Goal: Task Accomplishment & Management: Use online tool/utility

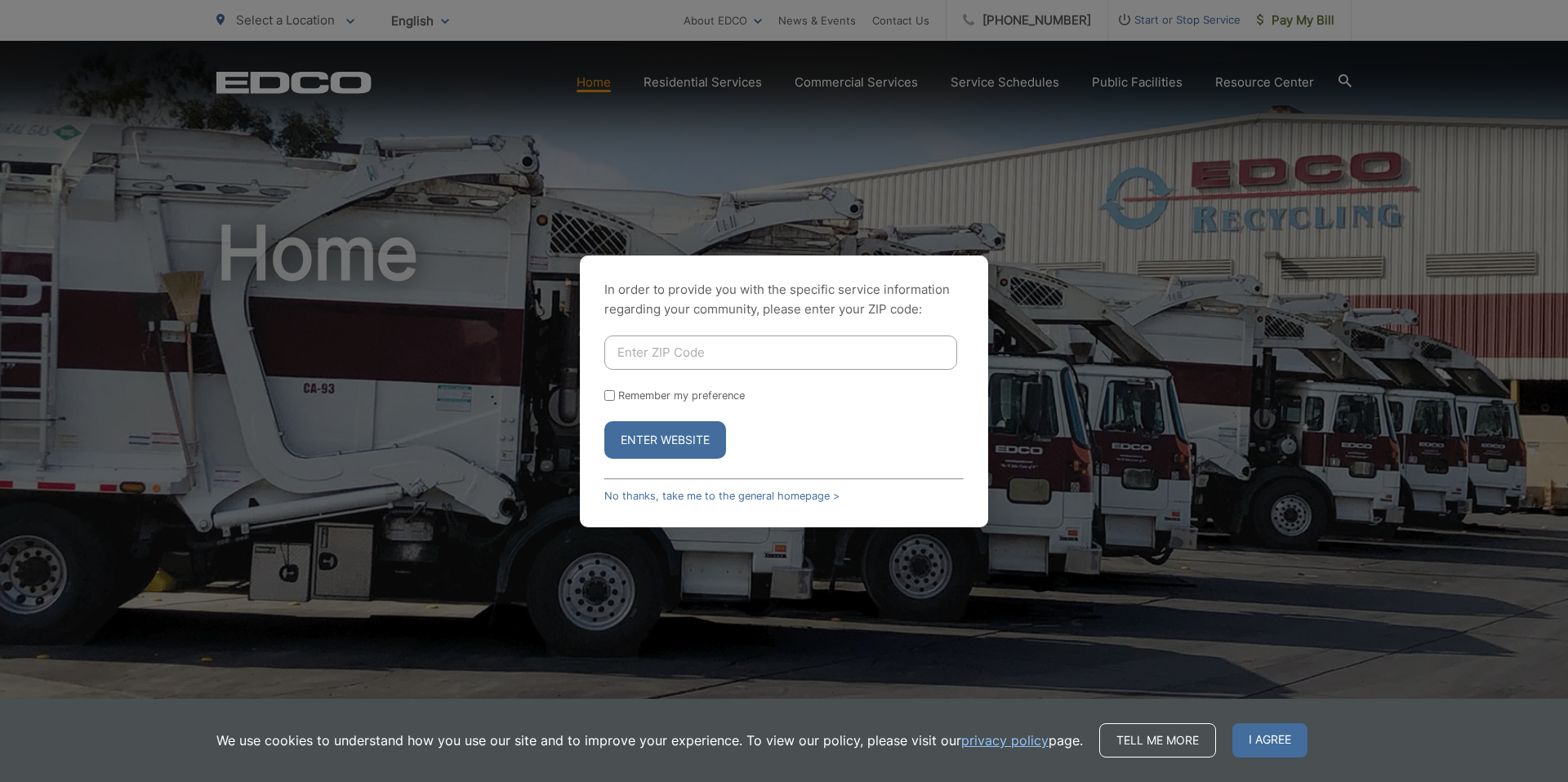
click at [718, 345] on input "Enter ZIP Code" at bounding box center [780, 352] width 352 height 34
type input "92078"
click at [674, 431] on button "Enter Website" at bounding box center [665, 440] width 122 height 38
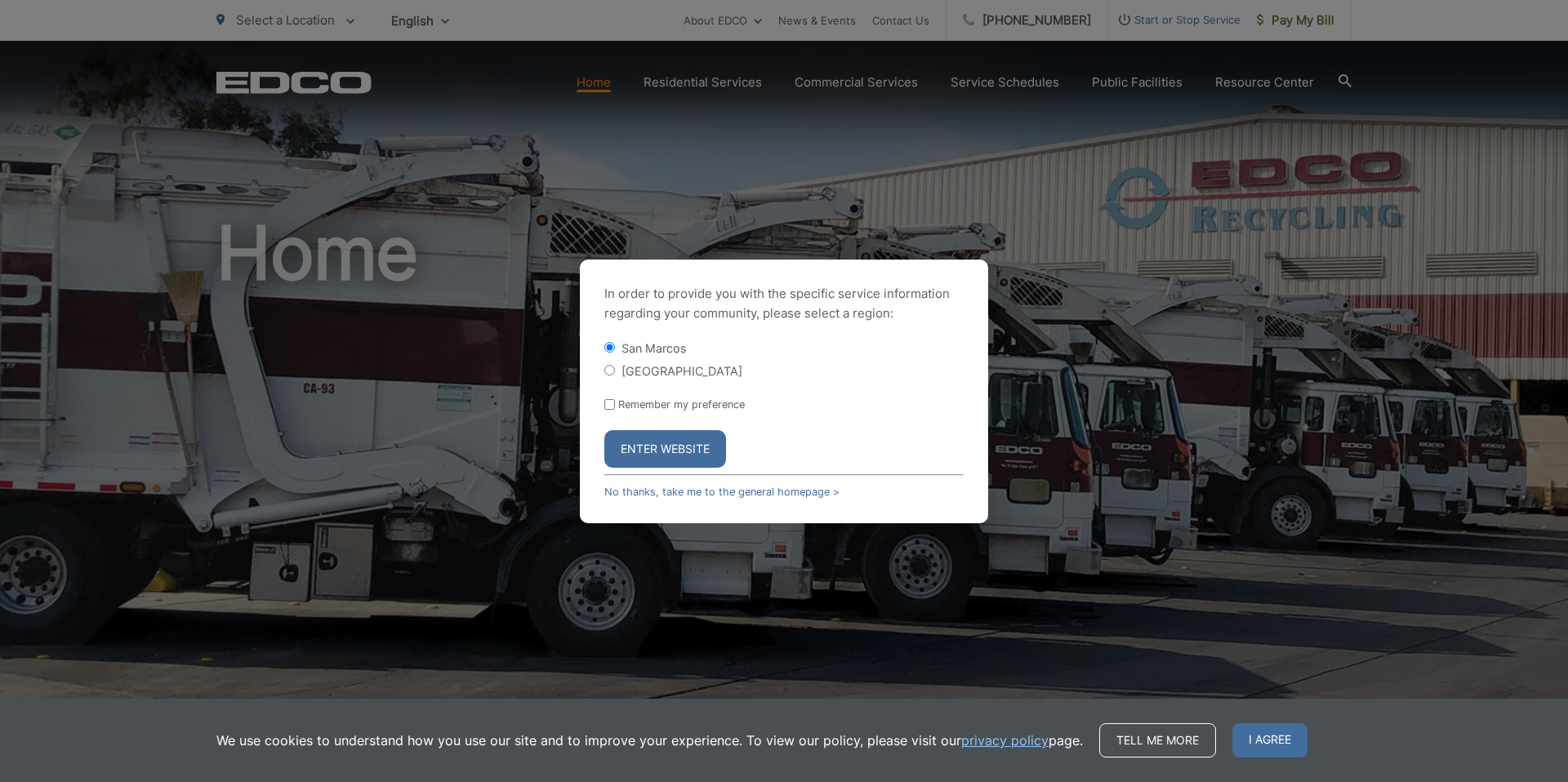
click at [660, 433] on button "Enter Website" at bounding box center [665, 449] width 122 height 38
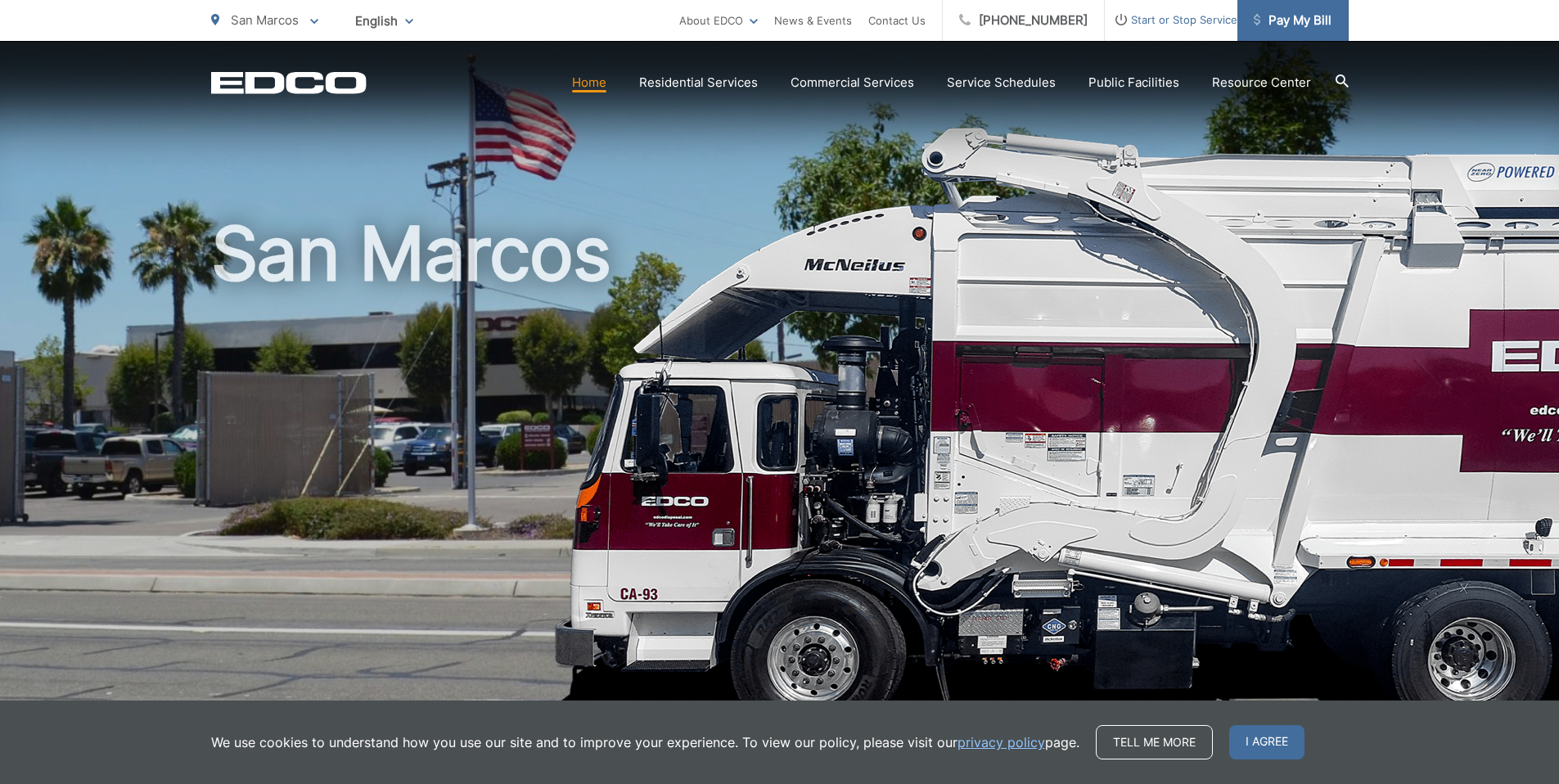
click at [1303, 20] on span "Pay My Bill" at bounding box center [1293, 20] width 78 height 19
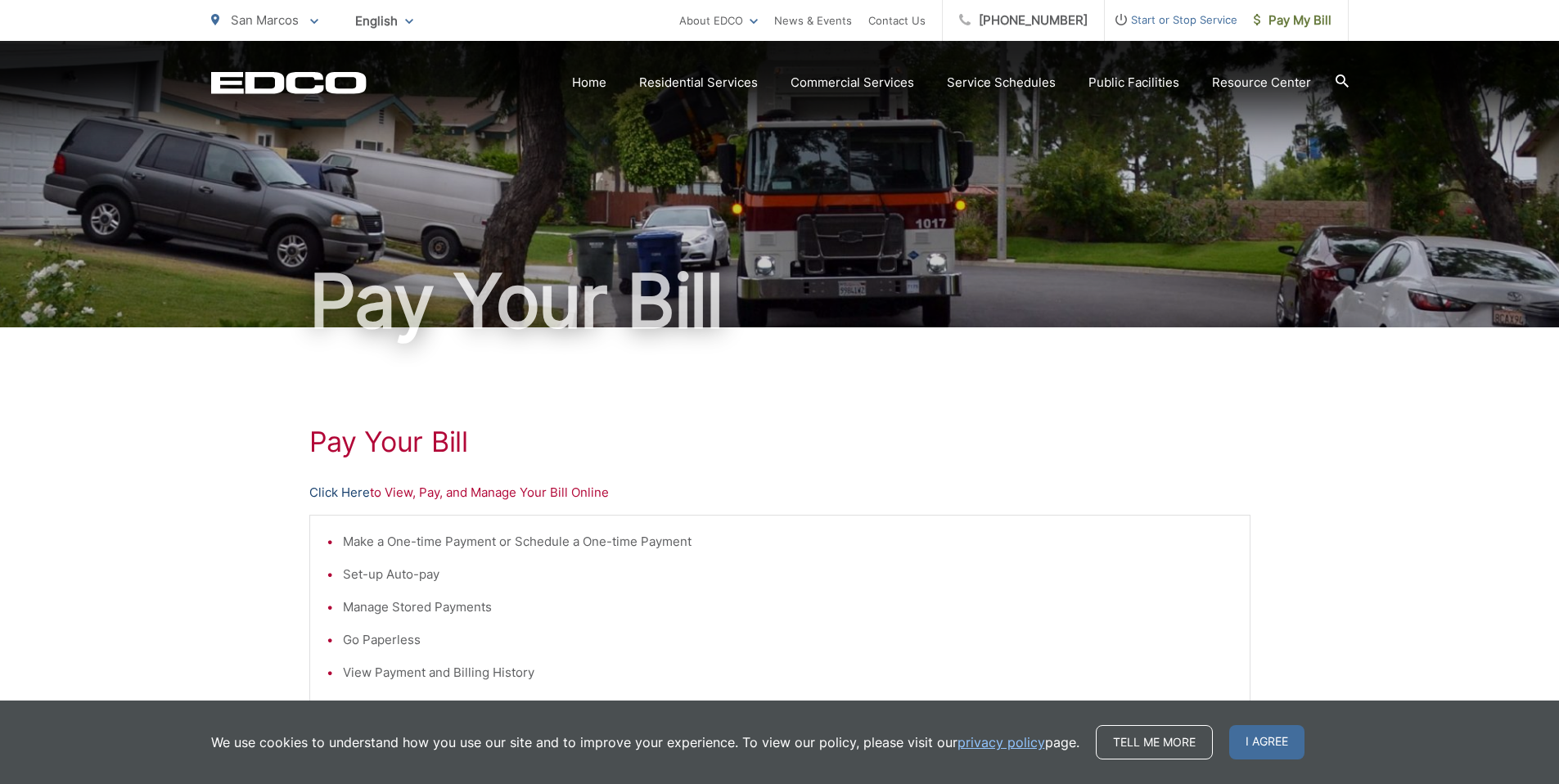
click at [320, 490] on link "Click Here" at bounding box center [340, 492] width 61 height 19
